Goal: Transaction & Acquisition: Purchase product/service

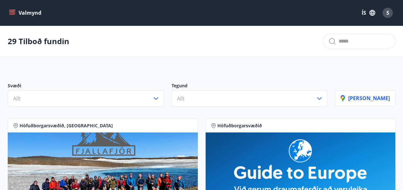
scroll to position [2, 0]
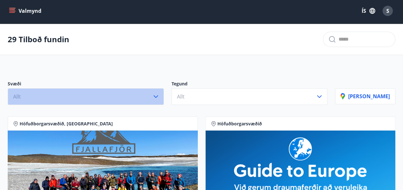
click at [160, 97] on icon "button" at bounding box center [156, 97] width 8 height 8
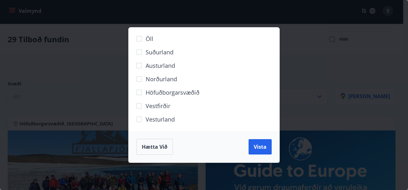
click at [102, 70] on div "Öll Suðurland [GEOGRAPHIC_DATA] Norðurland Höfuðborgarsvæðið [GEOGRAPHIC_DATA] …" at bounding box center [204, 95] width 408 height 190
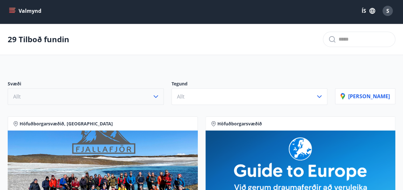
scroll to position [0, 0]
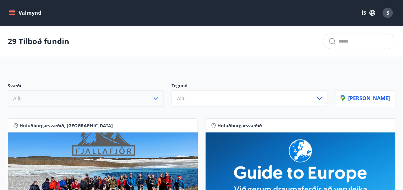
click at [31, 11] on button "Valmynd" at bounding box center [26, 13] width 36 height 12
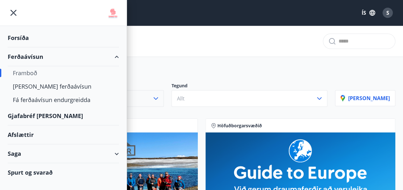
click at [56, 113] on div "Gjafabréf [PERSON_NAME]" at bounding box center [63, 116] width 111 height 19
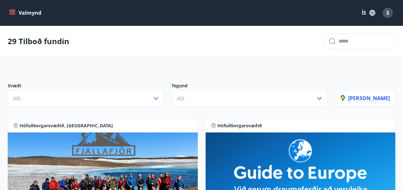
click at [13, 10] on icon "menu" at bounding box center [12, 10] width 7 height 1
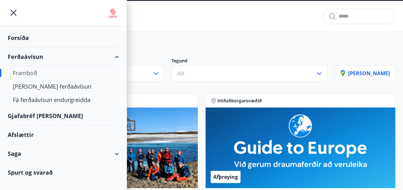
scroll to position [27, 0]
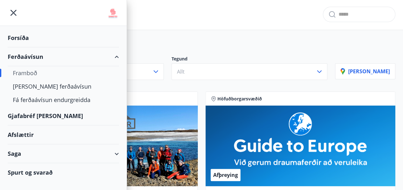
click at [38, 173] on div "Spurt og svarað" at bounding box center [63, 173] width 111 height 19
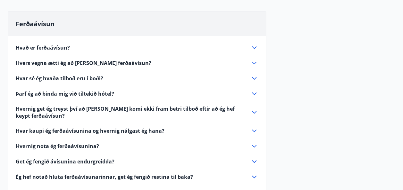
scroll to position [57, 0]
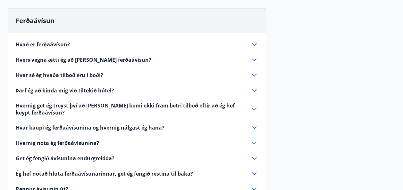
click at [76, 59] on span "Hvers vegna ætti ég að kaupa ferðaávísun?" at bounding box center [84, 59] width 136 height 7
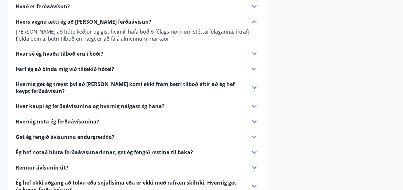
scroll to position [97, 0]
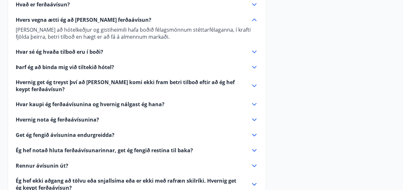
click at [77, 51] on span "Hvar sé ég hvaða tilboð eru í boði?" at bounding box center [60, 51] width 88 height 7
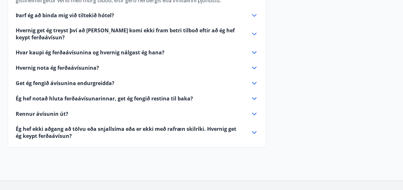
scroll to position [156, 0]
click at [77, 51] on span "Hvar kaupi ég ferðaávísunina og hvernig nálgast ég hana?" at bounding box center [90, 52] width 149 height 7
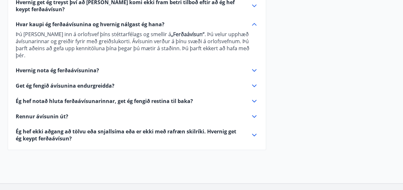
scroll to position [163, 0]
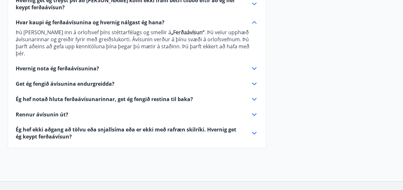
click at [77, 65] on span "Hvernig nota ég ferðaávísunina?" at bounding box center [57, 68] width 83 height 7
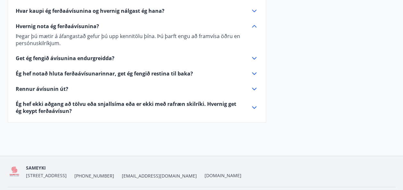
scroll to position [175, 0]
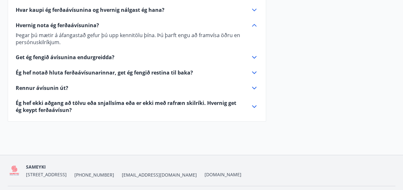
click at [79, 56] on span "Get ég fengið ávísunina endurgreidda?" at bounding box center [65, 57] width 99 height 7
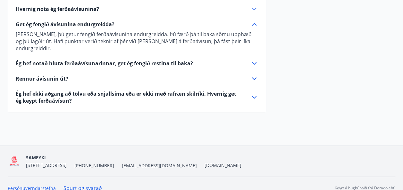
scroll to position [192, 0]
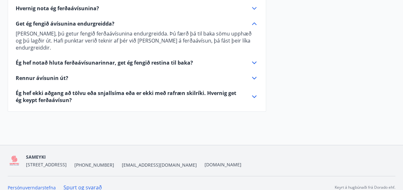
click at [56, 75] on span "Rennur ávísunin út?" at bounding box center [42, 78] width 53 height 7
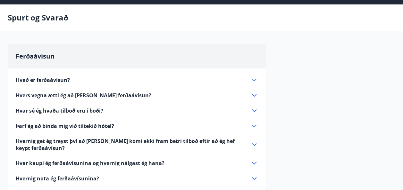
scroll to position [0, 0]
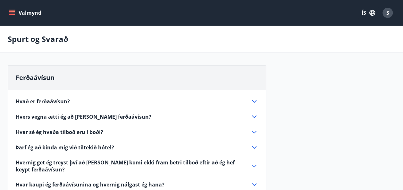
click at [23, 13] on button "Valmynd" at bounding box center [26, 13] width 36 height 12
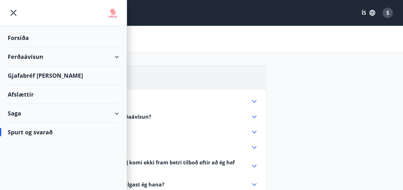
click at [88, 55] on div "Ferðaávísun" at bounding box center [63, 56] width 111 height 19
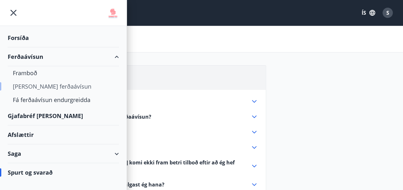
click at [59, 88] on div "[PERSON_NAME] ferðaávísun" at bounding box center [63, 86] width 101 height 13
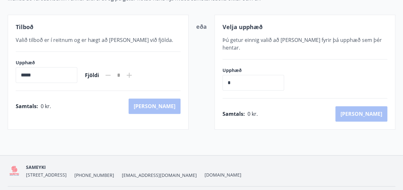
scroll to position [113, 0]
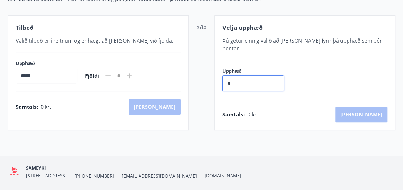
click at [241, 77] on input "*" at bounding box center [253, 84] width 62 height 16
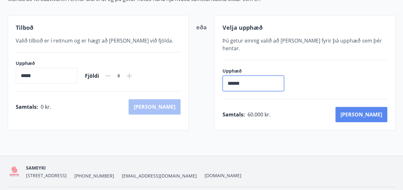
type input "******"
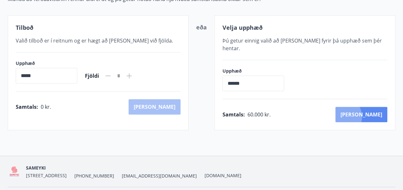
click at [370, 109] on button "Kaup" at bounding box center [361, 114] width 52 height 15
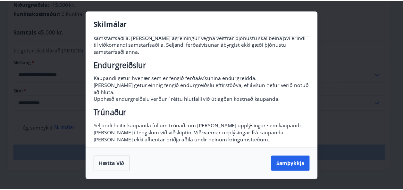
scroll to position [79, 0]
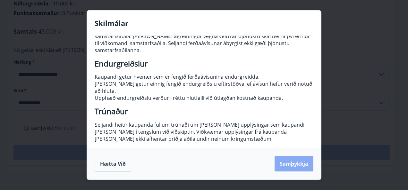
click at [293, 163] on button "Samþykkja" at bounding box center [293, 163] width 39 height 15
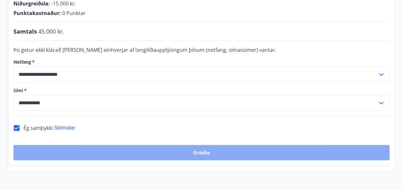
click at [215, 145] on button "Greiða" at bounding box center [201, 152] width 376 height 15
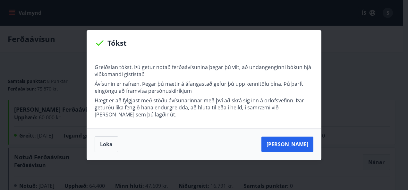
click at [340, 49] on div "Tókst Greiðslan tókst. Þú getur notað ferðaávísunina þegar þú vilt, að undangen…" at bounding box center [204, 95] width 408 height 190
